Goal: Use online tool/utility

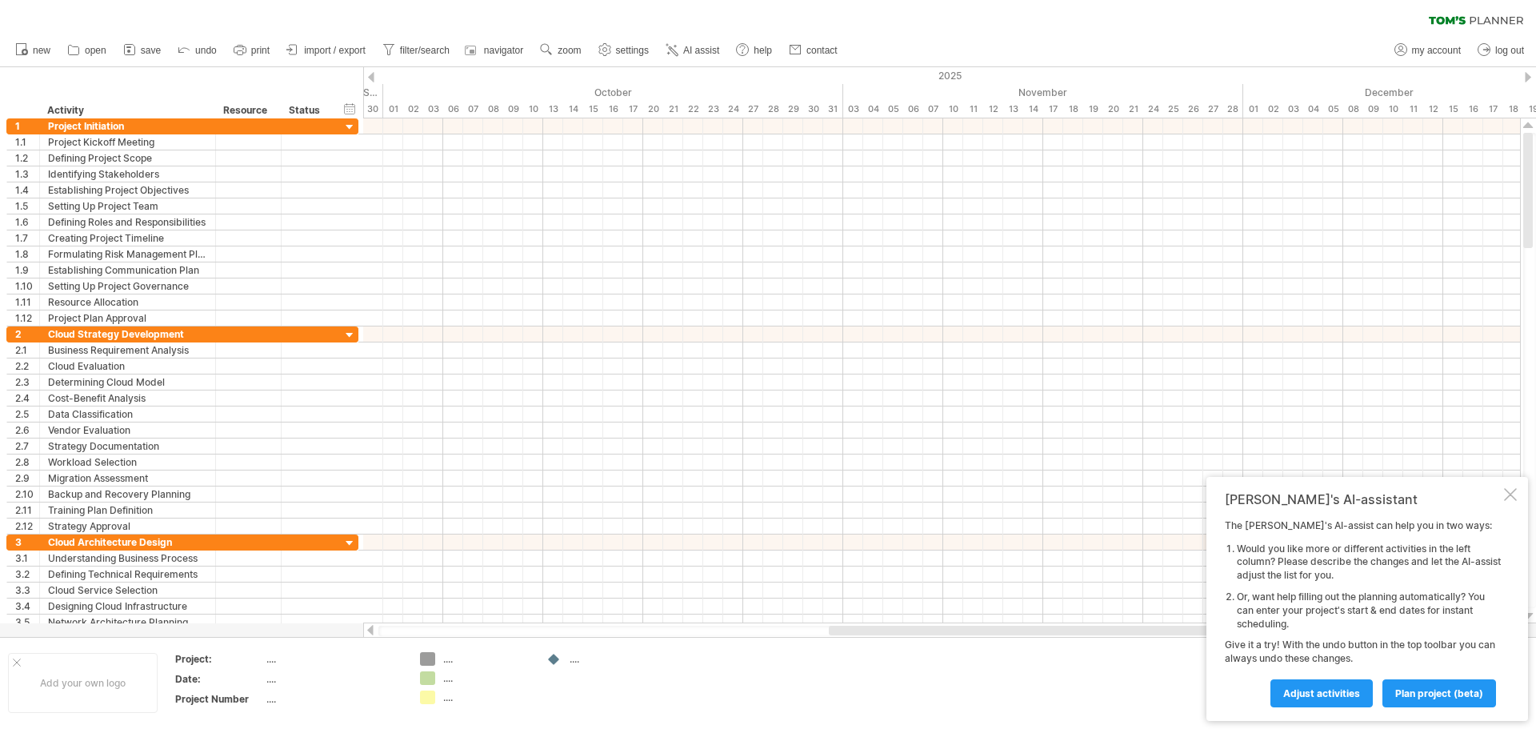
drag, startPoint x: 765, startPoint y: 631, endPoint x: 1365, endPoint y: 572, distance: 602.0
click at [1325, 616] on div "Trying to reach [DOMAIN_NAME] Connected again... 0% clear filter new 1" at bounding box center [768, 364] width 1536 height 729
click at [1524, 81] on div "2025" at bounding box center [72, 75] width 3259 height 17
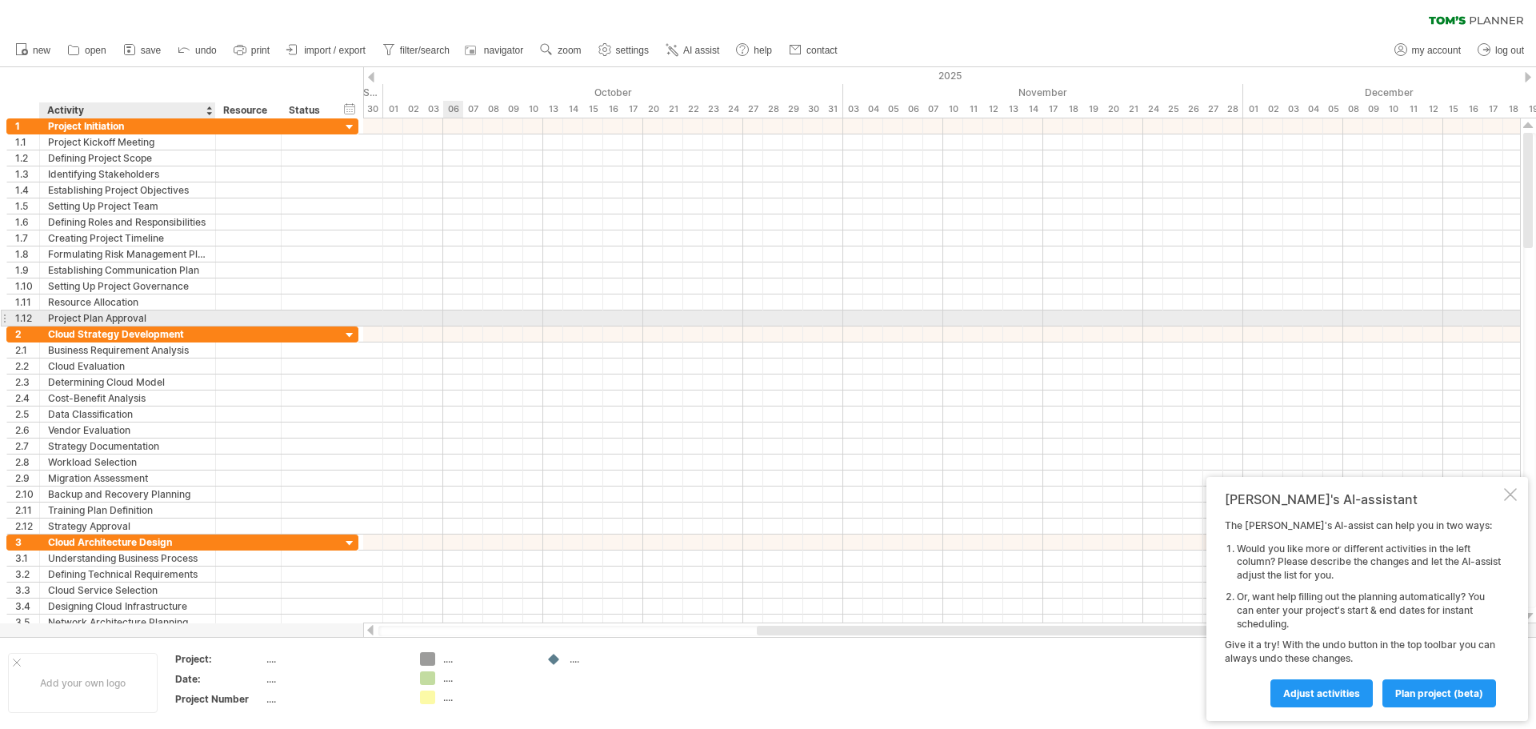
click at [122, 313] on div "Project Plan Approval" at bounding box center [127, 317] width 159 height 15
click at [120, 297] on div "Resource Allocation" at bounding box center [127, 301] width 159 height 15
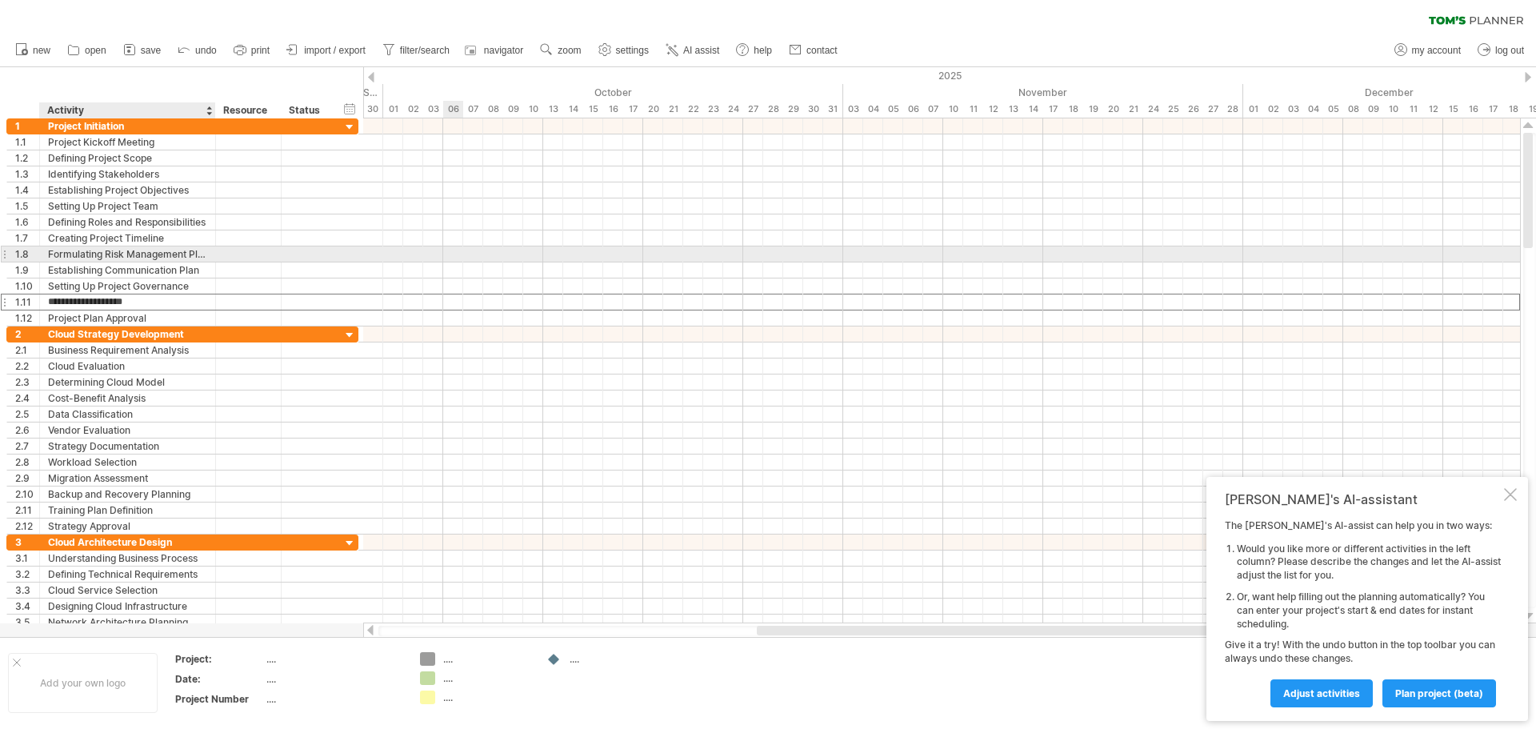
click at [120, 252] on div "Formulating Risk Management Plan" at bounding box center [127, 253] width 159 height 15
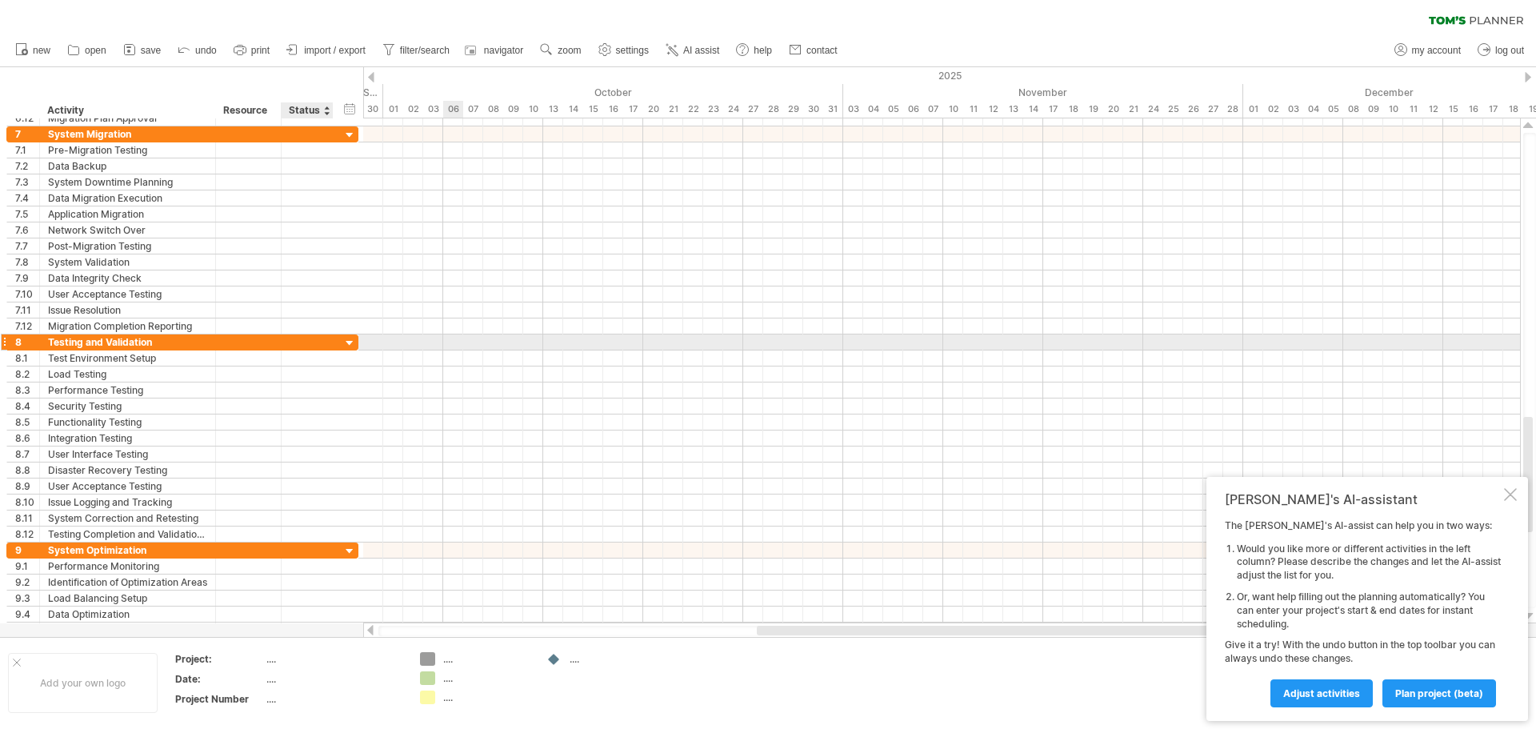
click at [350, 338] on div at bounding box center [349, 343] width 15 height 15
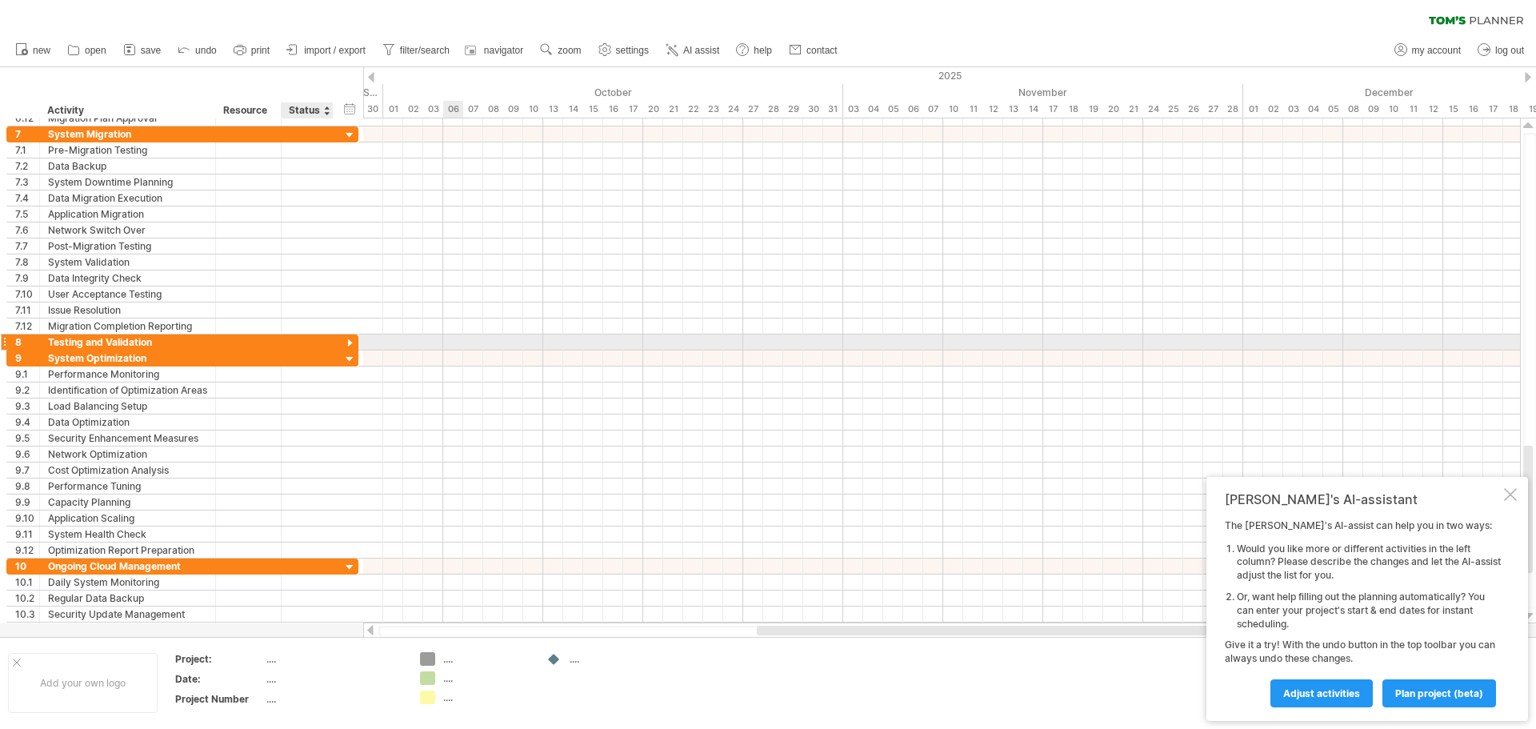
click at [350, 343] on div at bounding box center [349, 343] width 15 height 15
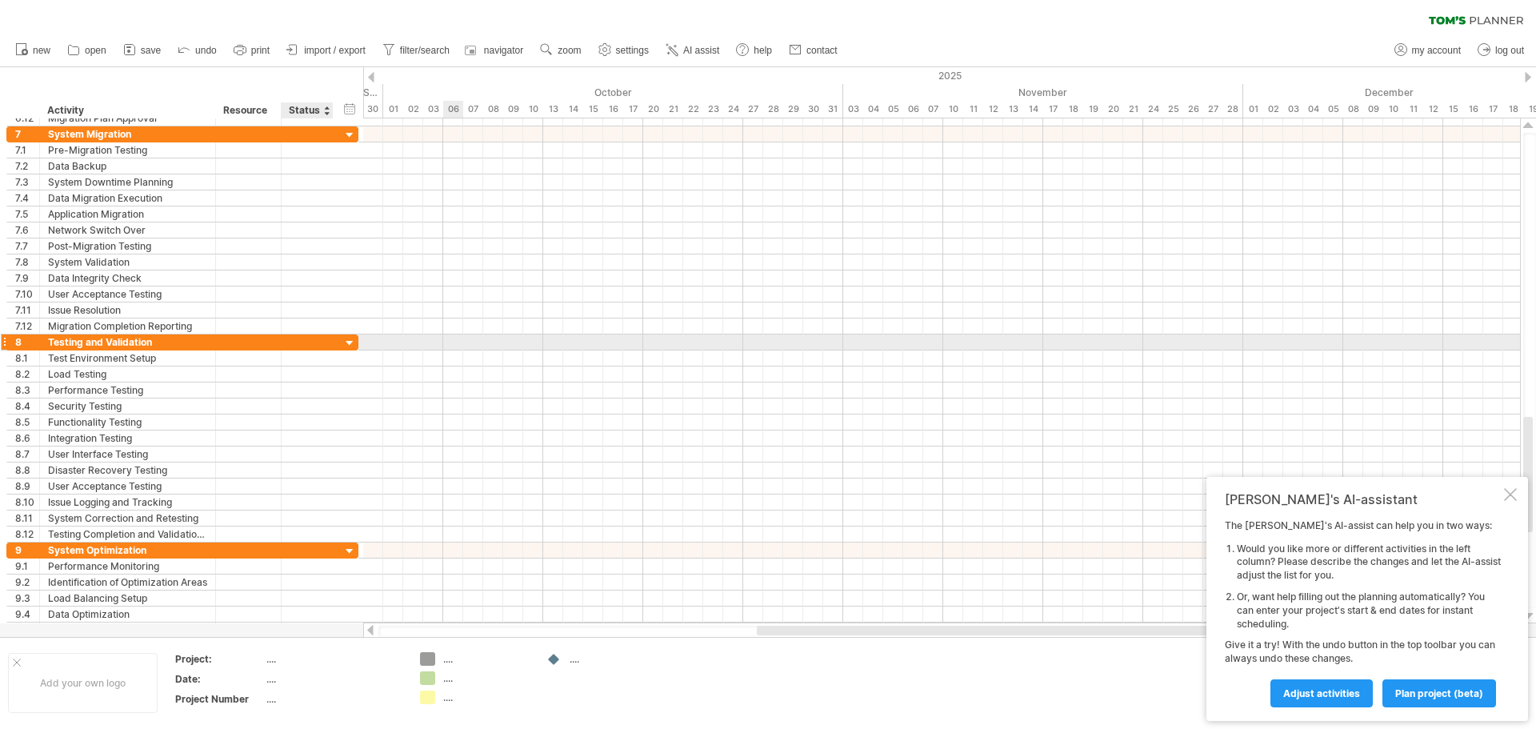
click at [350, 343] on div at bounding box center [349, 343] width 15 height 15
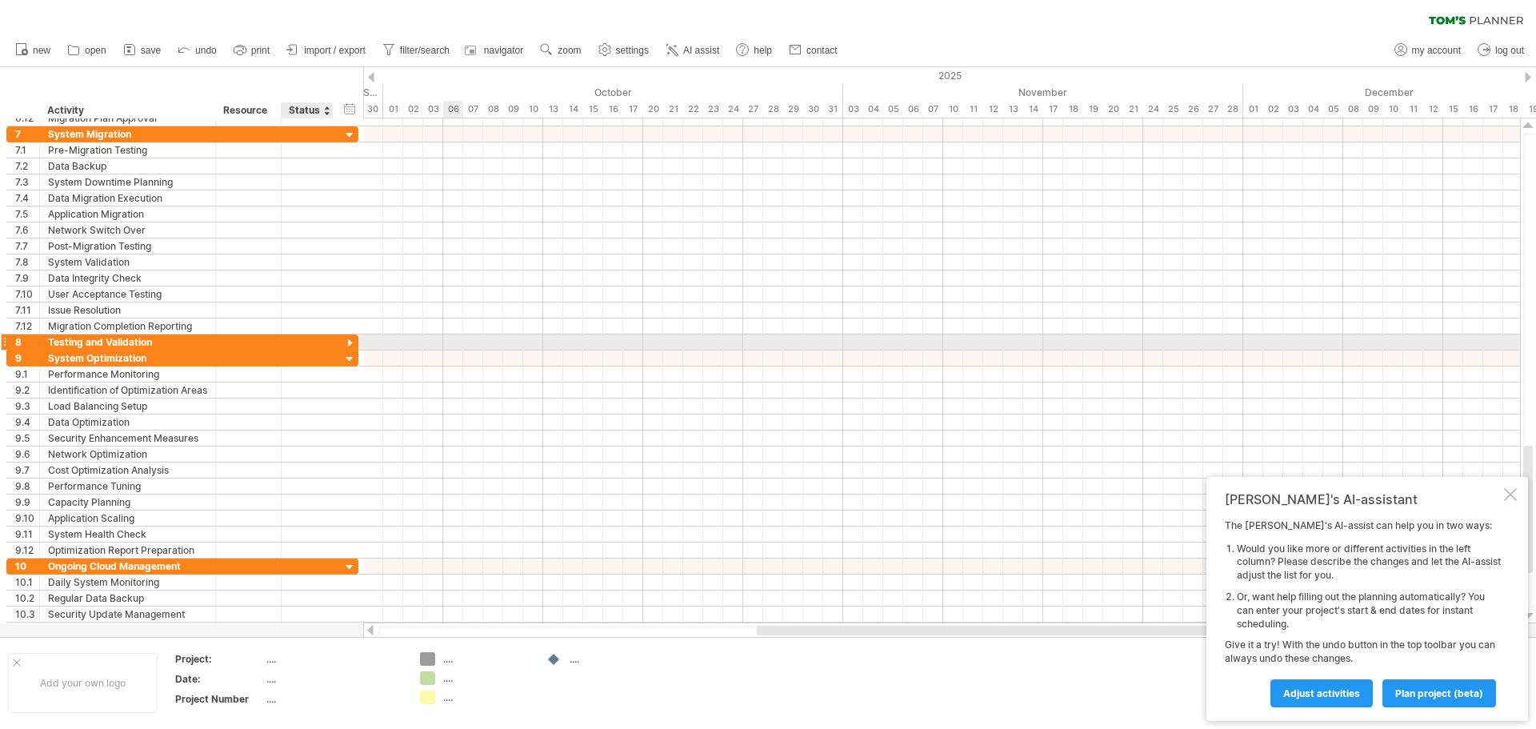
click at [350, 343] on div at bounding box center [349, 343] width 15 height 15
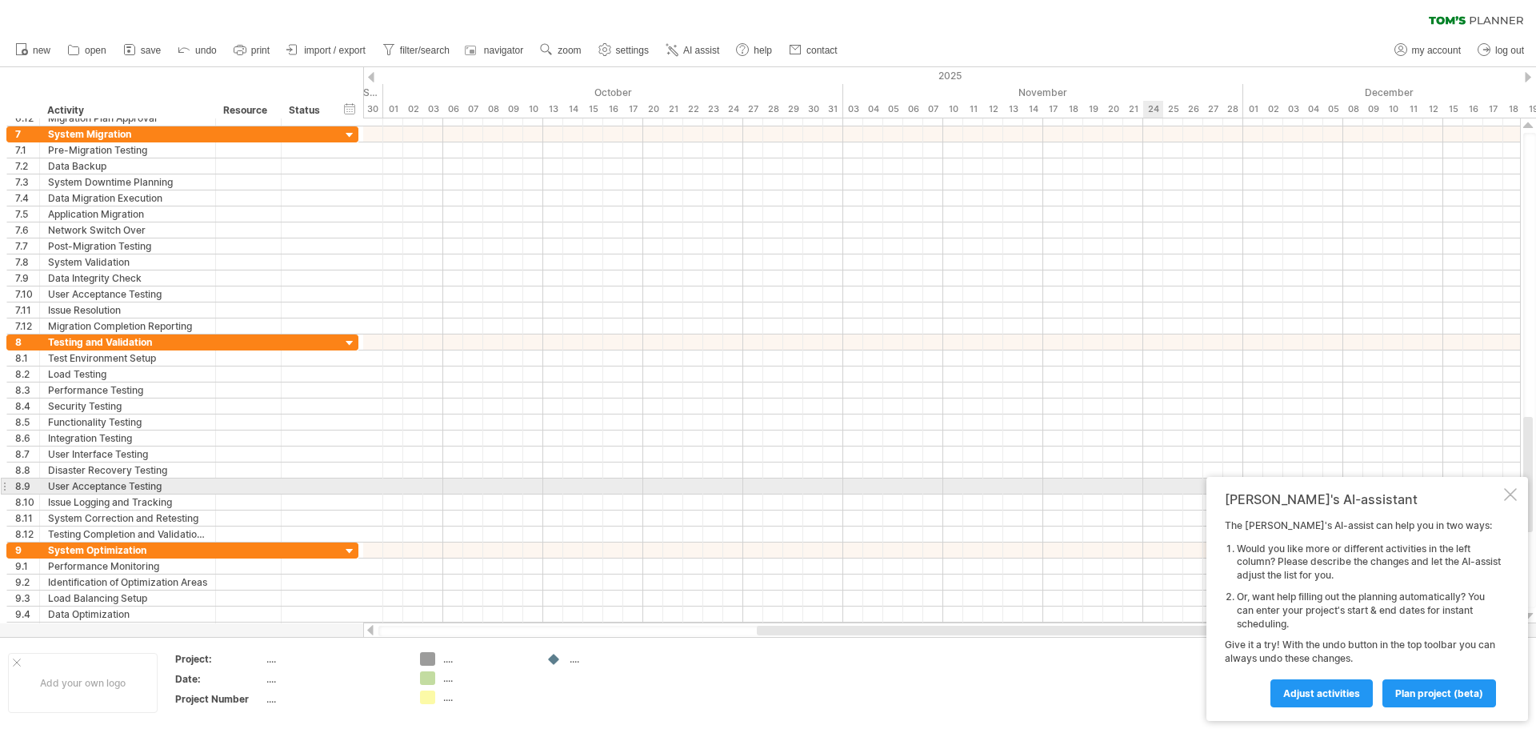
click at [1512, 491] on div at bounding box center [1510, 494] width 13 height 13
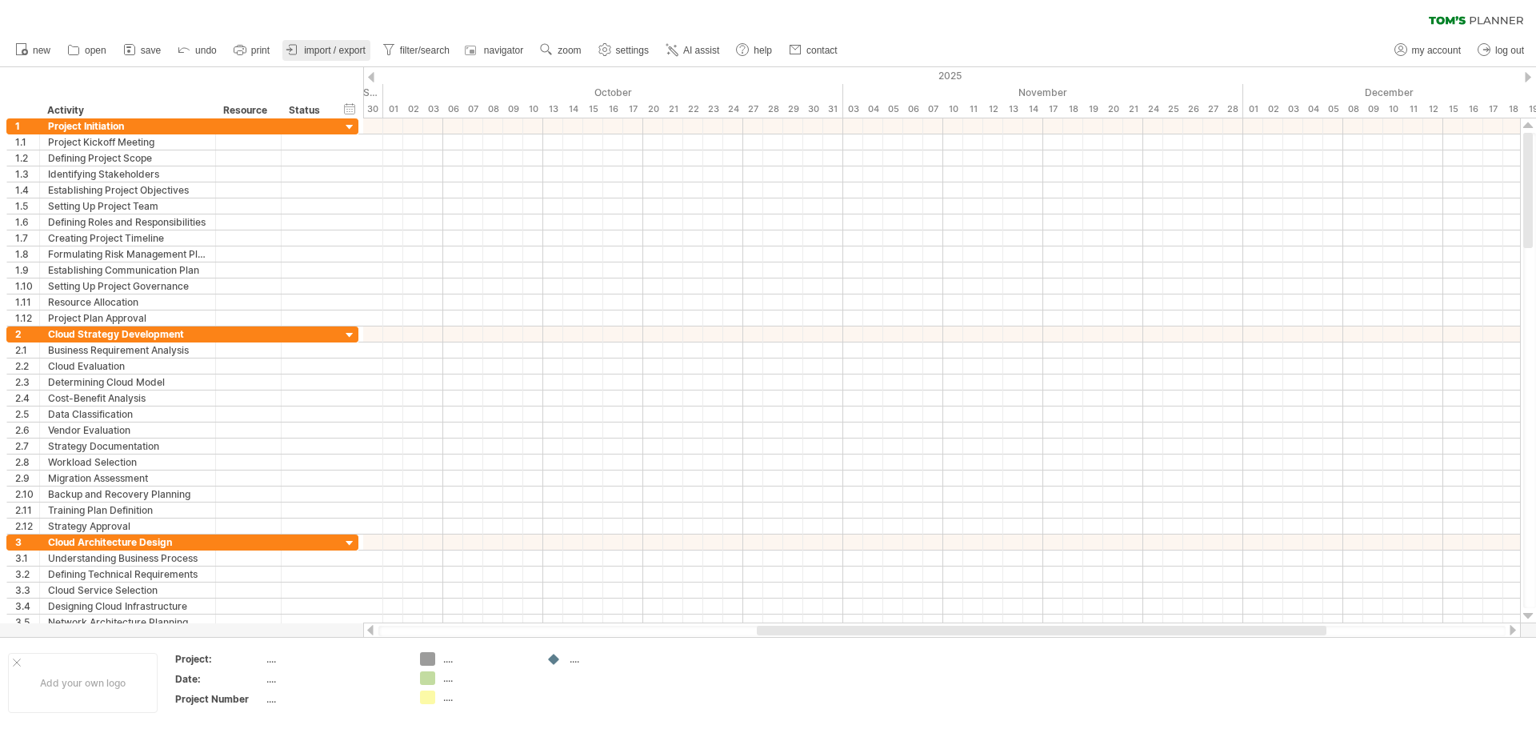
click at [346, 51] on span "import / export" at bounding box center [335, 50] width 62 height 11
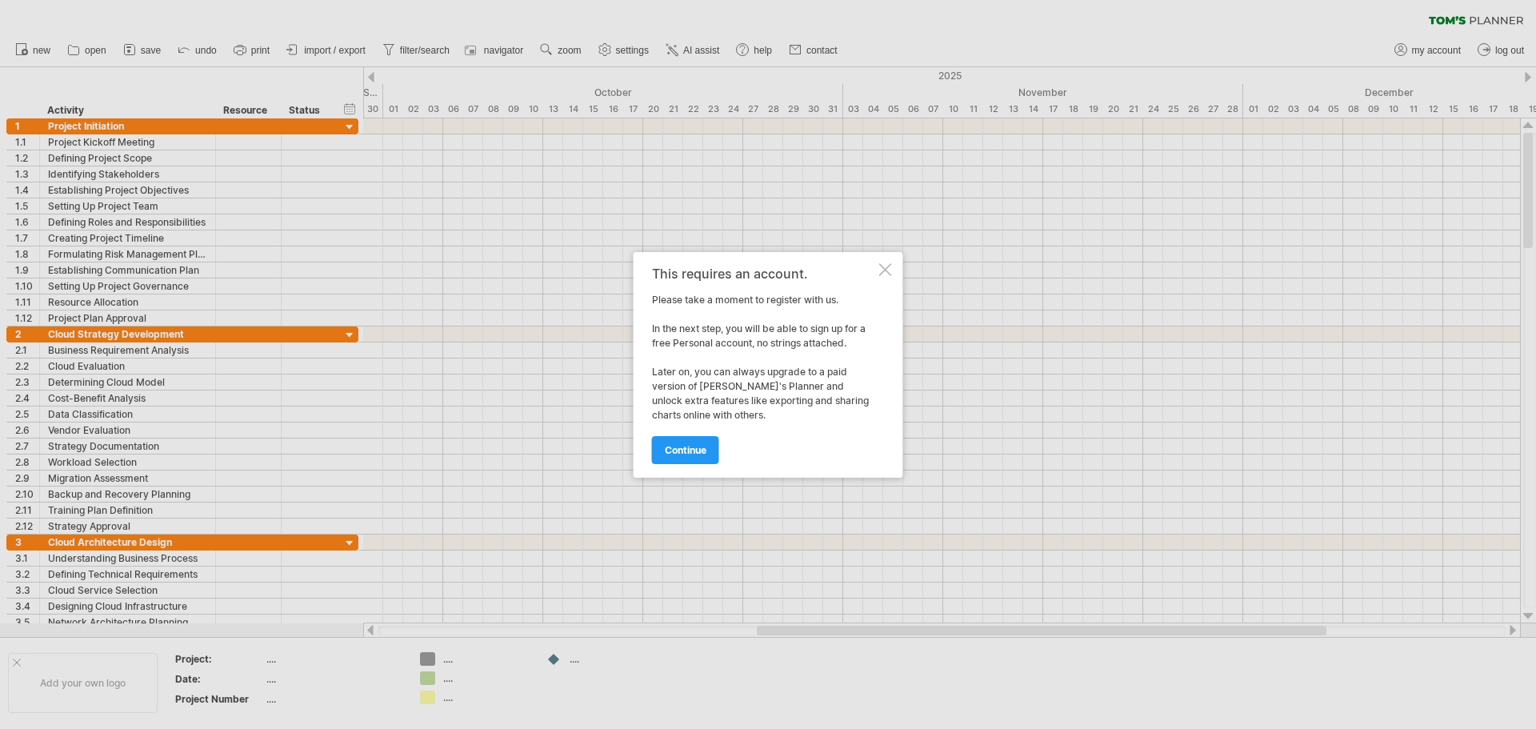
click at [879, 266] on div at bounding box center [885, 269] width 13 height 13
